Goal: Task Accomplishment & Management: Manage account settings

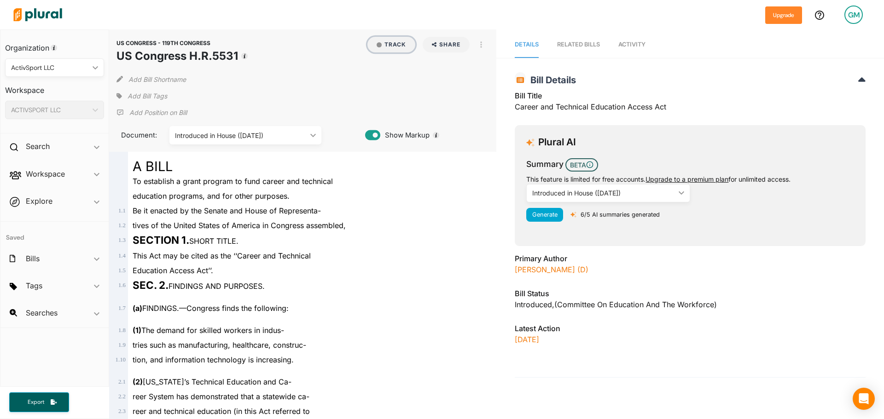
click at [384, 44] on button "Track" at bounding box center [391, 45] width 48 height 16
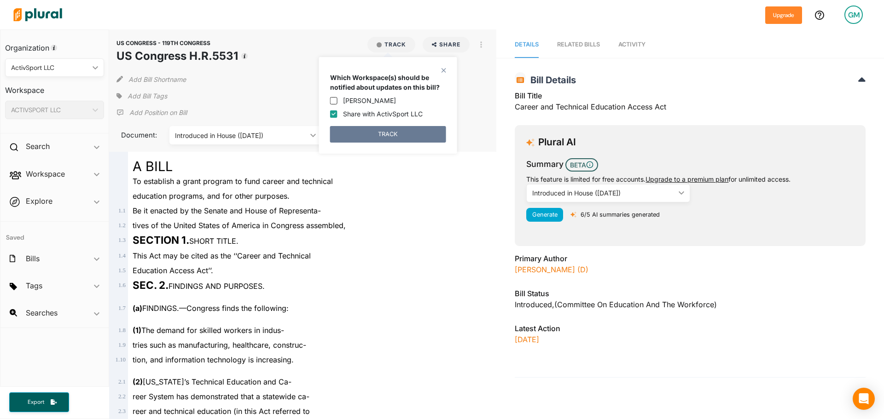
click at [366, 136] on button "TRACK" at bounding box center [388, 134] width 116 height 17
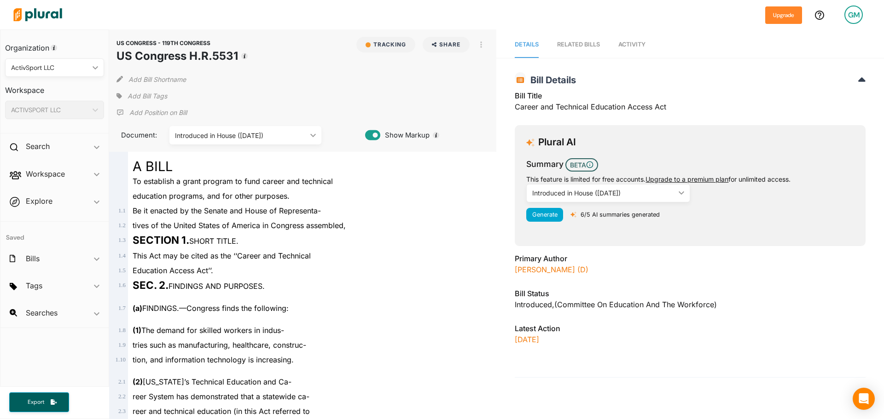
click at [153, 99] on span "Add Bill Tags" at bounding box center [148, 96] width 40 height 9
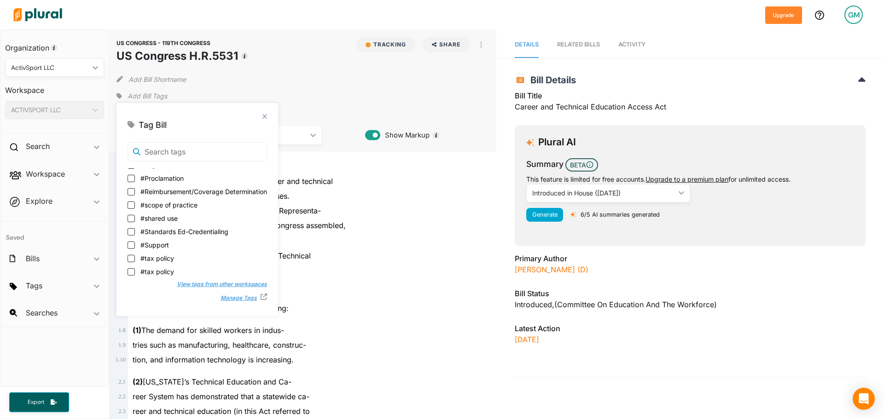
scroll to position [171, 0]
click at [135, 216] on label "#Standards Ed-Credentialing" at bounding box center [197, 216] width 139 height 10
click at [135, 216] on input "#Standards Ed-Credentialing" at bounding box center [131, 215] width 7 height 7
checkbox input "true"
click at [130, 273] on label "#Watching" at bounding box center [197, 269] width 139 height 10
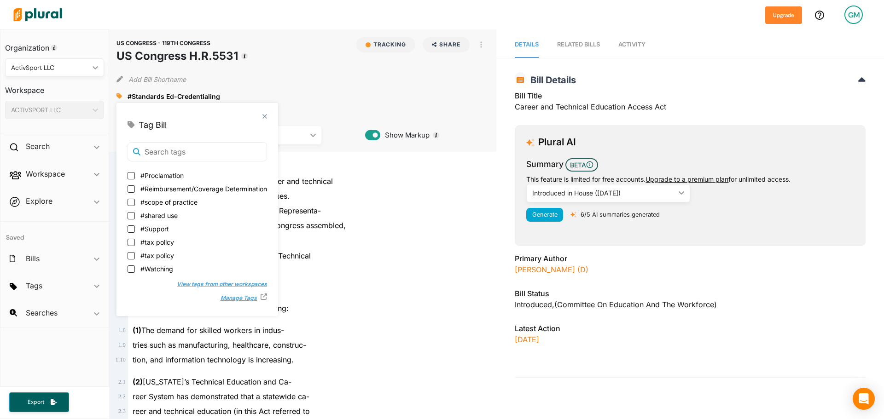
click at [130, 273] on input "#Watching" at bounding box center [131, 269] width 7 height 7
checkbox input "true"
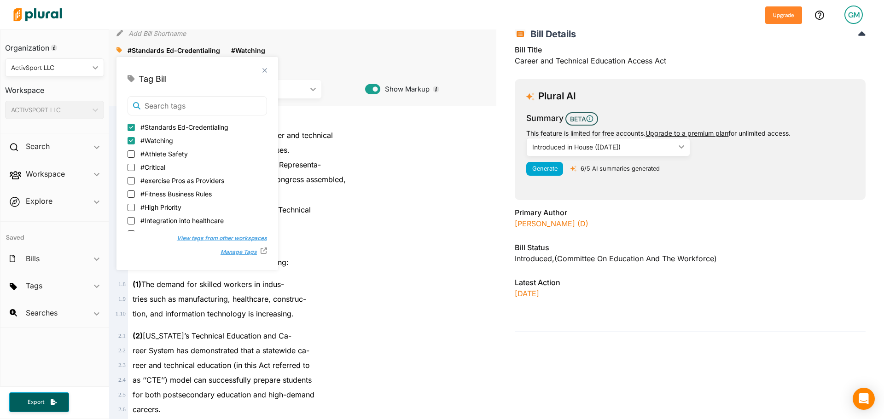
click at [424, 261] on div "(a) FINDINGS.—Congress finds the following:" at bounding box center [307, 259] width 358 height 22
